Goal: Task Accomplishment & Management: Use online tool/utility

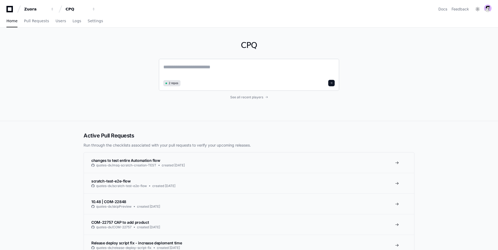
click at [202, 68] on textarea at bounding box center [248, 70] width 171 height 15
click at [36, 16] on link "Pull Requests" at bounding box center [36, 21] width 25 height 12
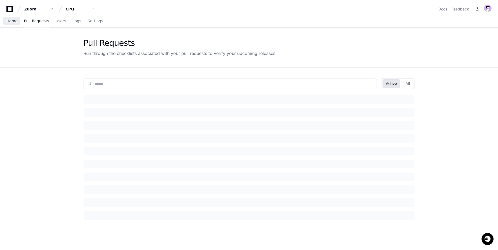
click at [8, 17] on link "Home" at bounding box center [11, 21] width 11 height 12
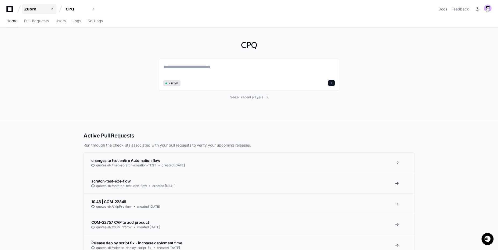
click at [35, 11] on div "Zuora" at bounding box center [35, 8] width 23 height 5
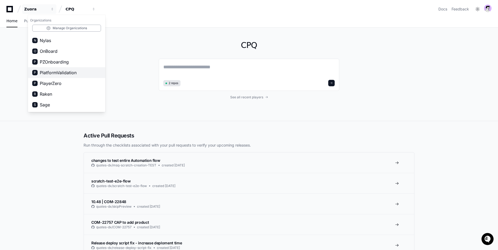
scroll to position [258, 0]
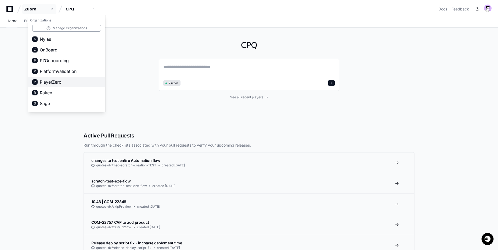
click at [54, 84] on span "PlayerZero" at bounding box center [51, 82] width 22 height 6
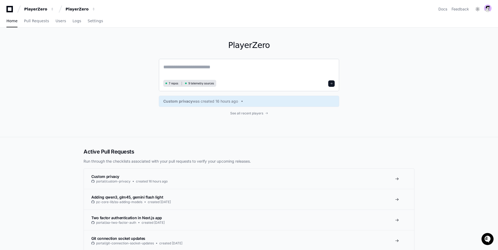
click at [212, 72] on textarea at bounding box center [248, 70] width 171 height 15
type textarea "*"
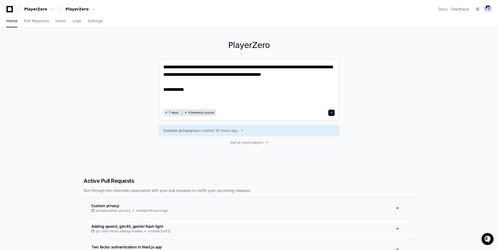
scroll to position [1, 0]
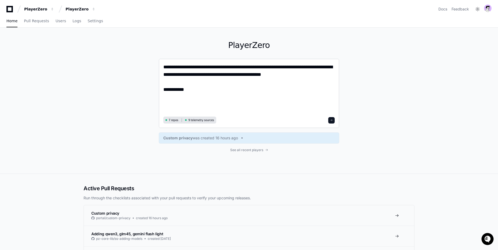
paste textarea "**********"
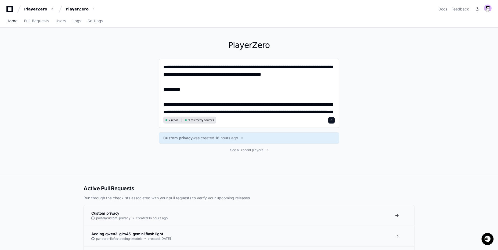
scroll to position [0, 0]
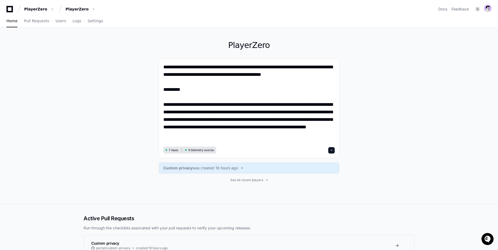
type textarea "**********"
click at [487, 12] on div at bounding box center [488, 9] width 8 height 9
click at [489, 6] on img at bounding box center [488, 9] width 8 height 8
click at [460, 62] on button "Log Out" at bounding box center [465, 62] width 33 height 9
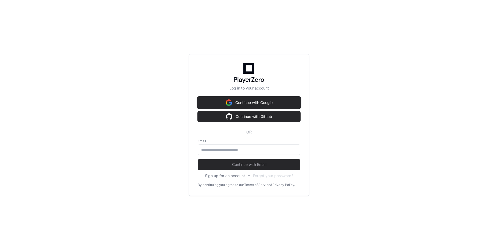
click at [238, 101] on button "Continue with Google" at bounding box center [249, 102] width 103 height 11
click at [227, 105] on img at bounding box center [229, 102] width 6 height 11
